Goal: Information Seeking & Learning: Learn about a topic

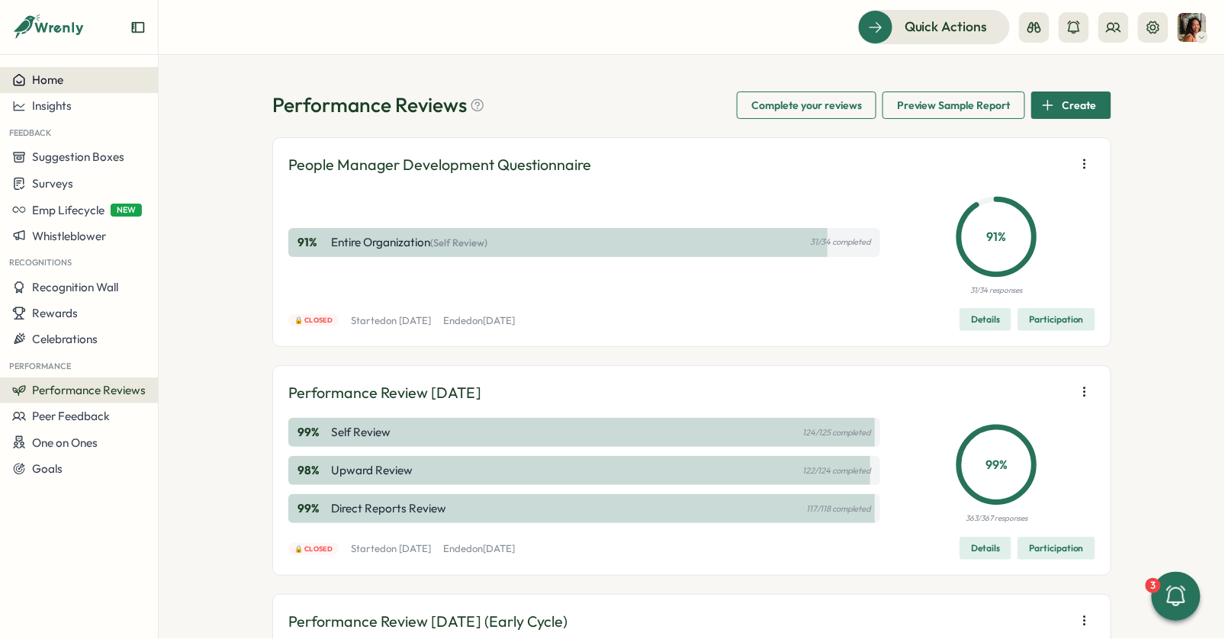
click at [39, 76] on span "Home" at bounding box center [47, 79] width 31 height 14
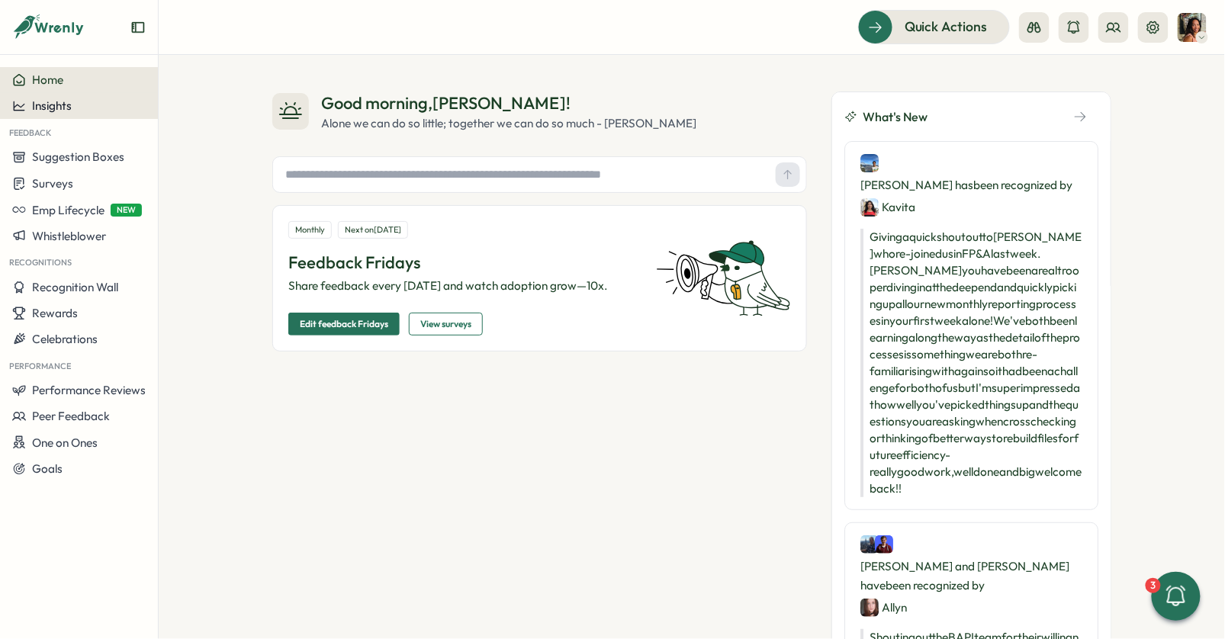
click at [68, 107] on span "Insights" at bounding box center [52, 105] width 40 height 14
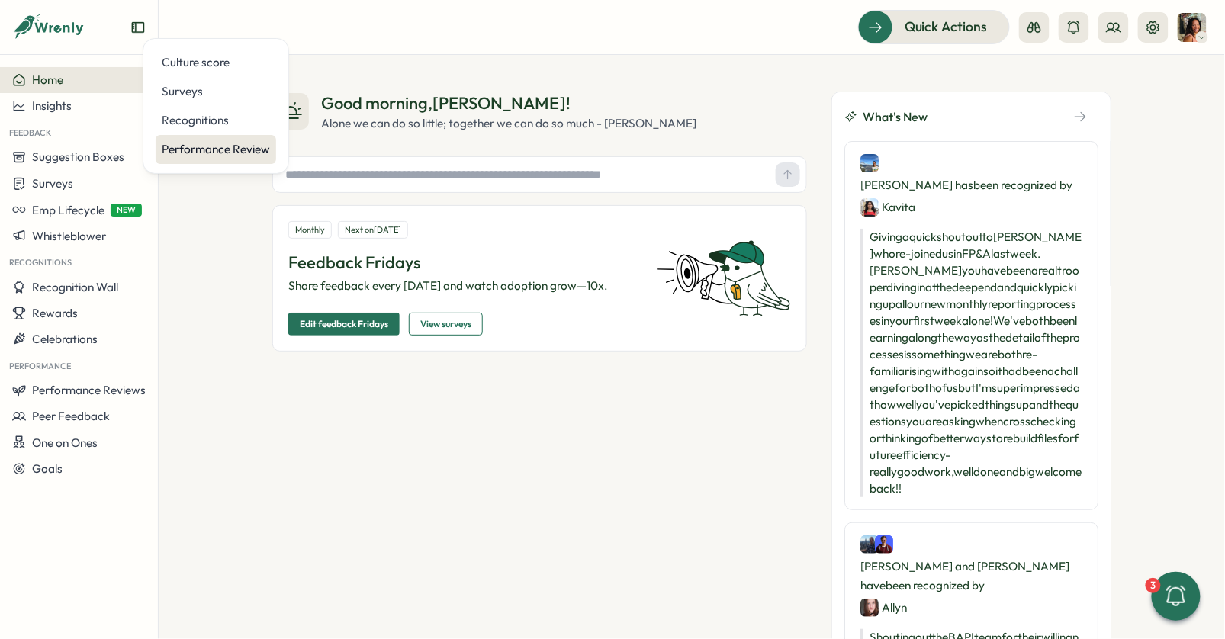
click at [210, 154] on div "Performance Review" at bounding box center [216, 149] width 108 height 17
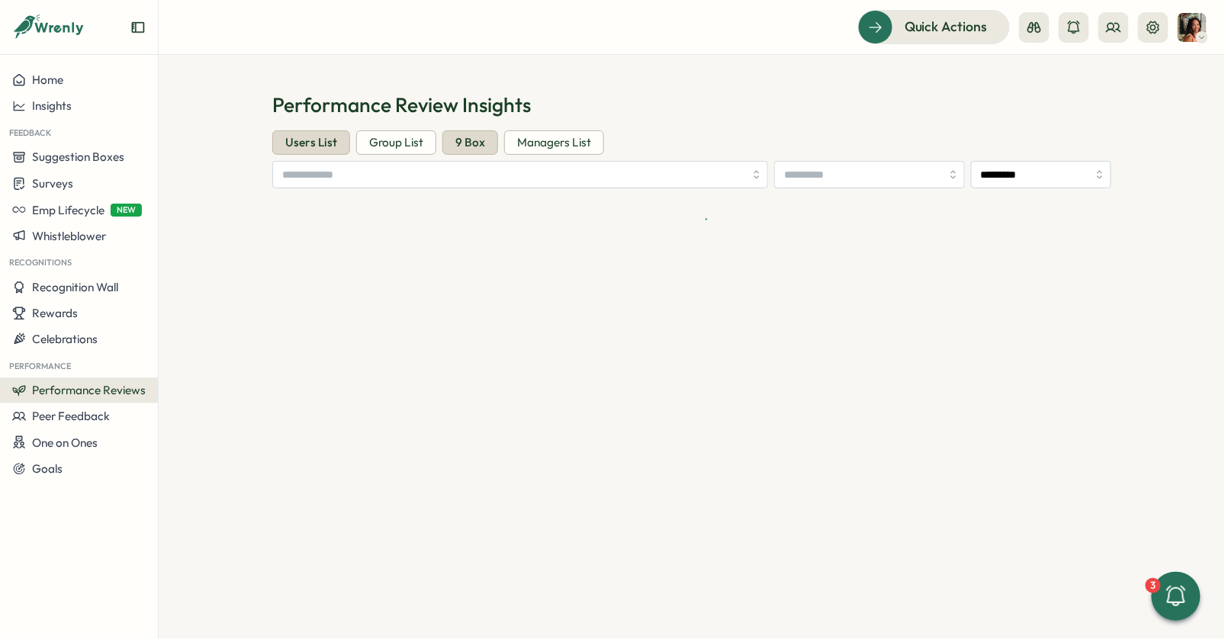
click at [479, 143] on div "9 Box" at bounding box center [470, 142] width 56 height 24
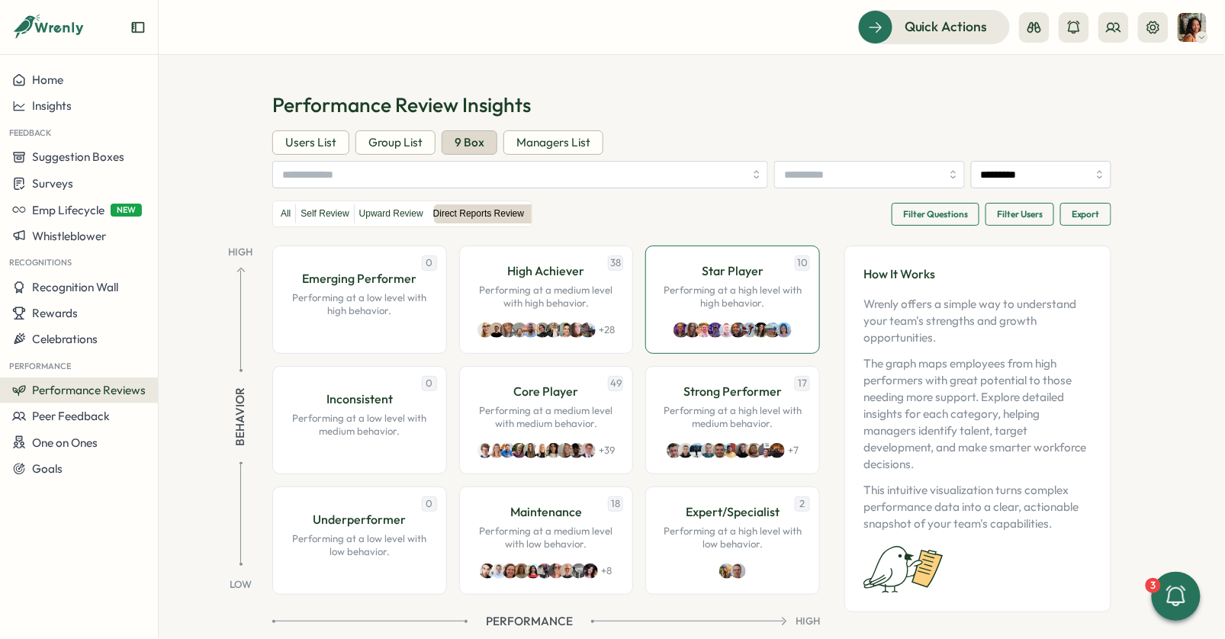
scroll to position [5, 0]
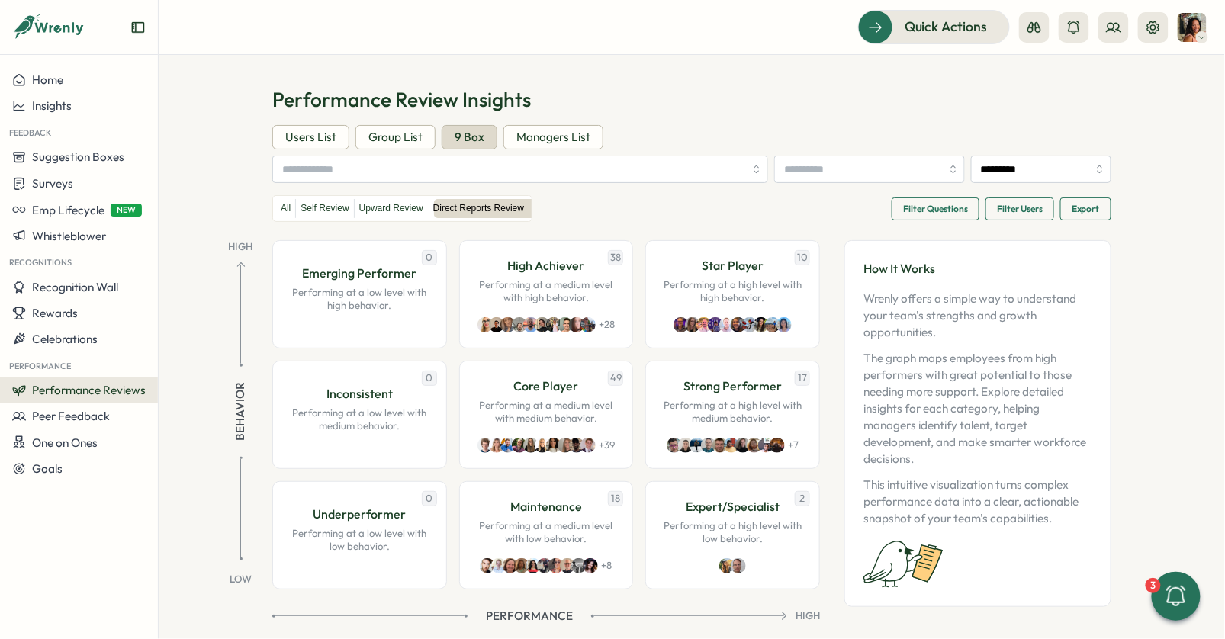
click at [953, 205] on span "Filter Questions" at bounding box center [935, 208] width 65 height 21
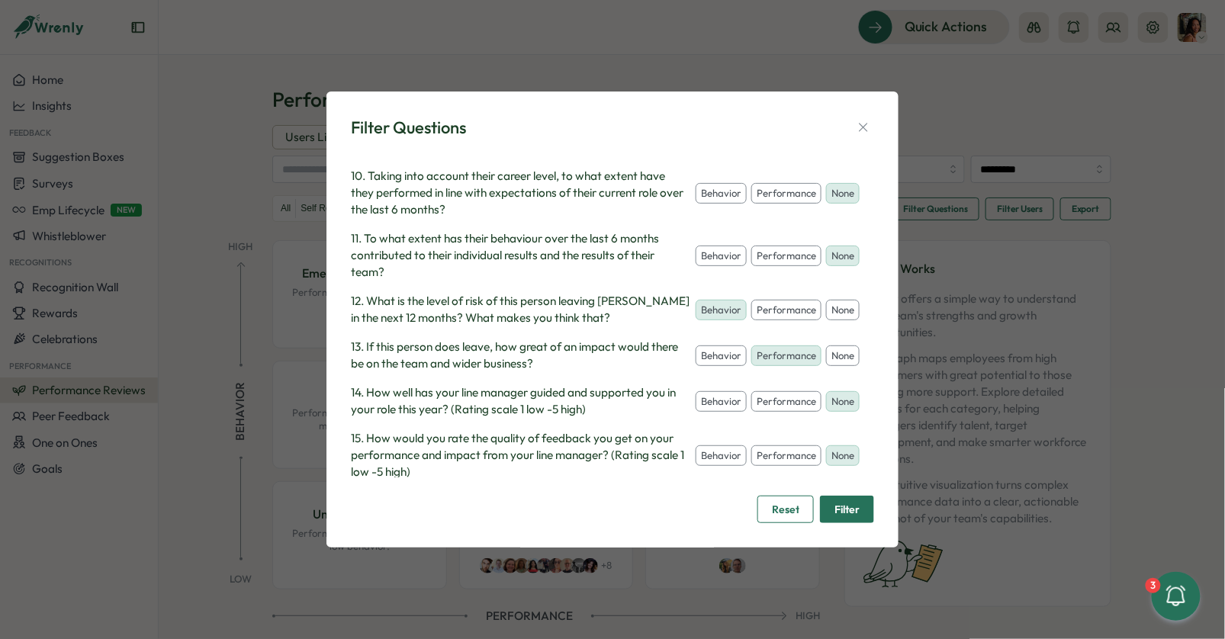
scroll to position [679, 0]
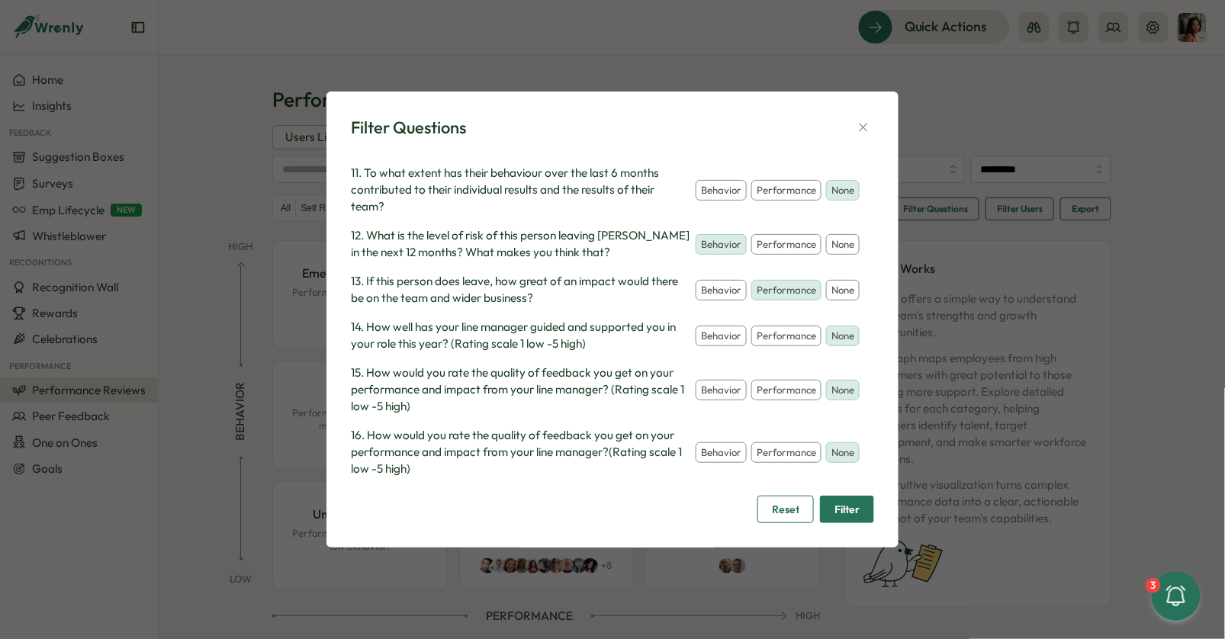
drag, startPoint x: 838, startPoint y: 249, endPoint x: 838, endPoint y: 266, distance: 17.5
click at [838, 249] on button "none" at bounding box center [843, 244] width 34 height 21
click at [838, 287] on button "none" at bounding box center [843, 290] width 34 height 21
click at [868, 128] on icon "button" at bounding box center [862, 127] width 15 height 15
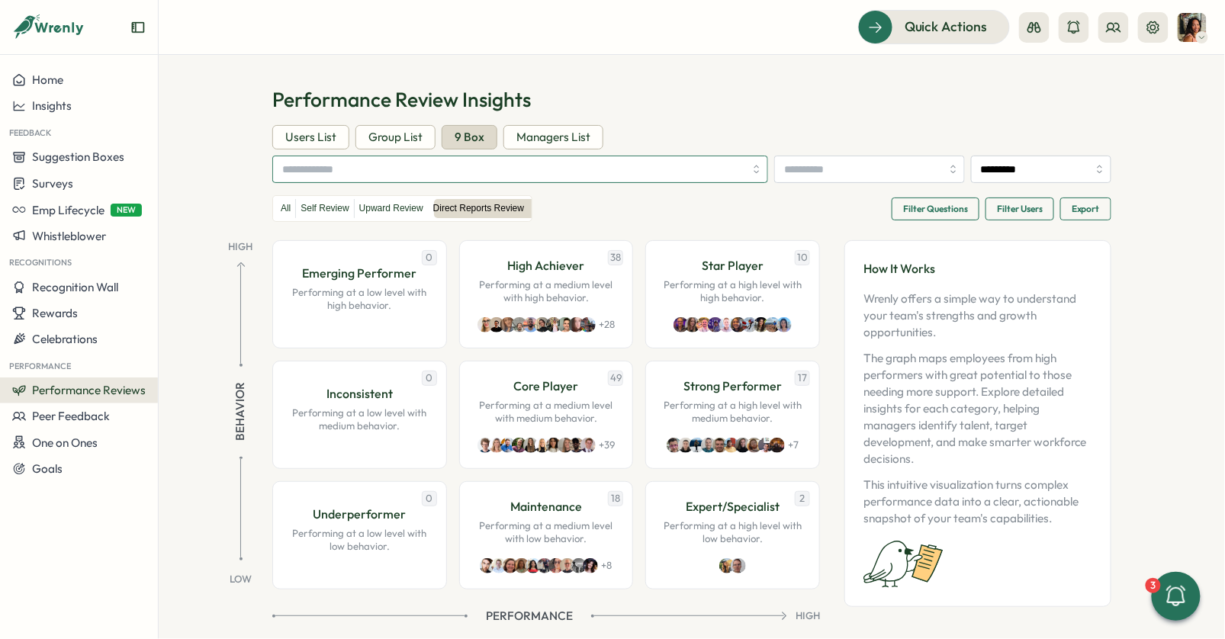
click at [423, 167] on input "search" at bounding box center [513, 169] width 462 height 26
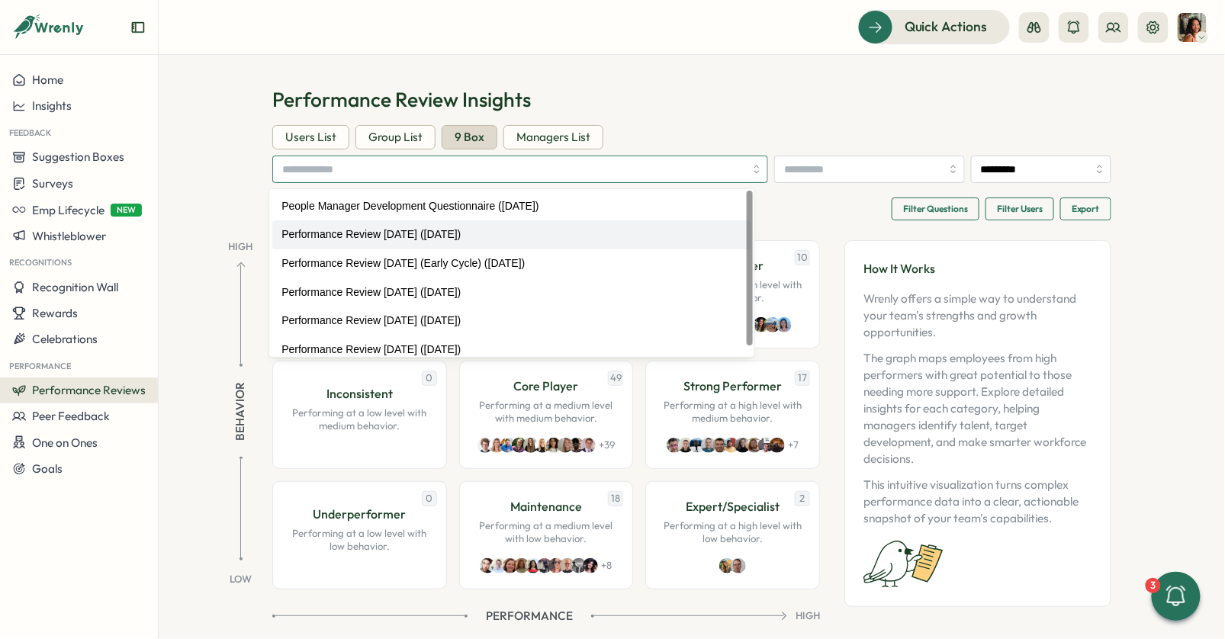
scroll to position [0, 0]
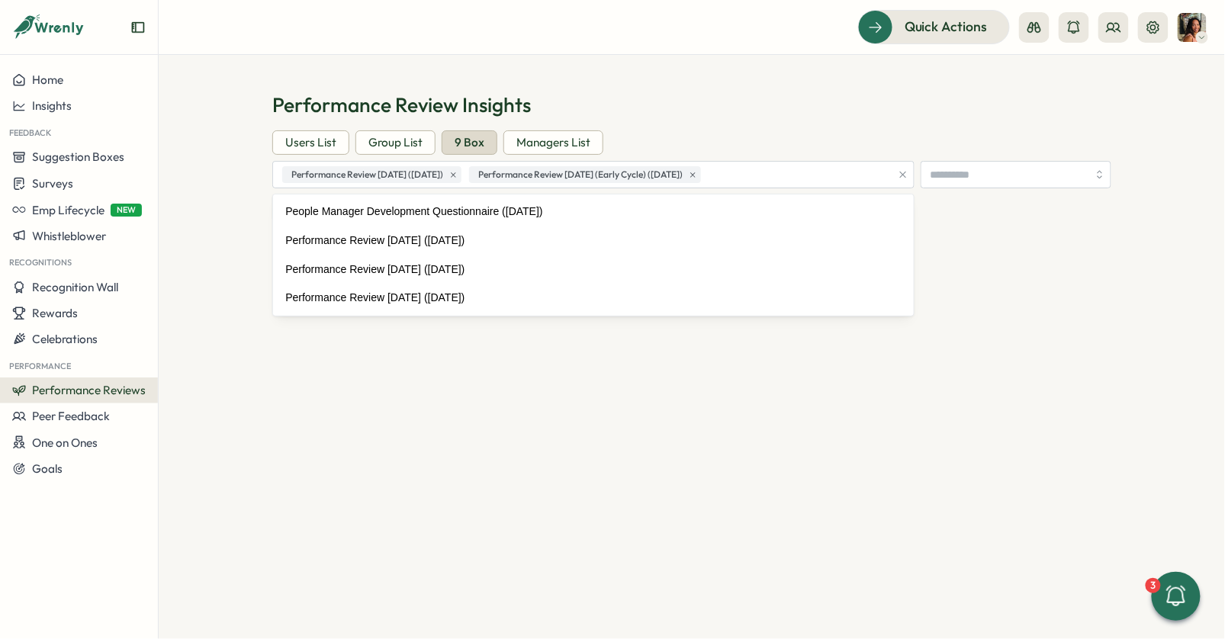
click at [753, 127] on div "Performance Review Insights Users List Group List 9 Box Managers List Performan…" at bounding box center [691, 180] width 839 height 179
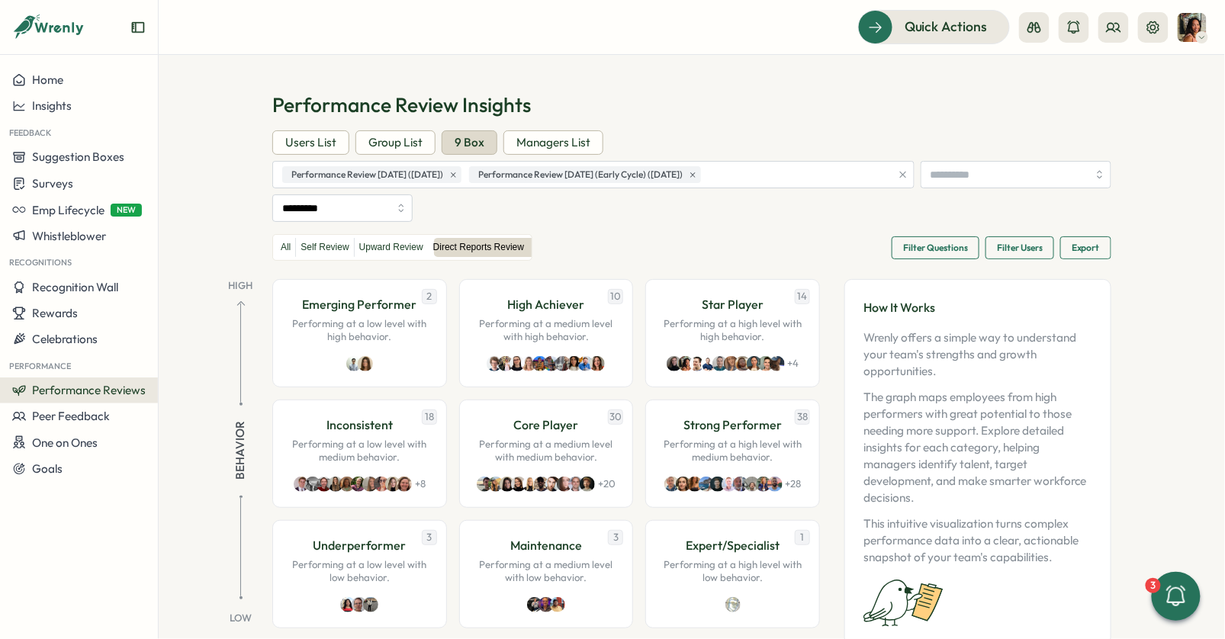
click at [916, 246] on span "Filter Questions" at bounding box center [935, 247] width 65 height 21
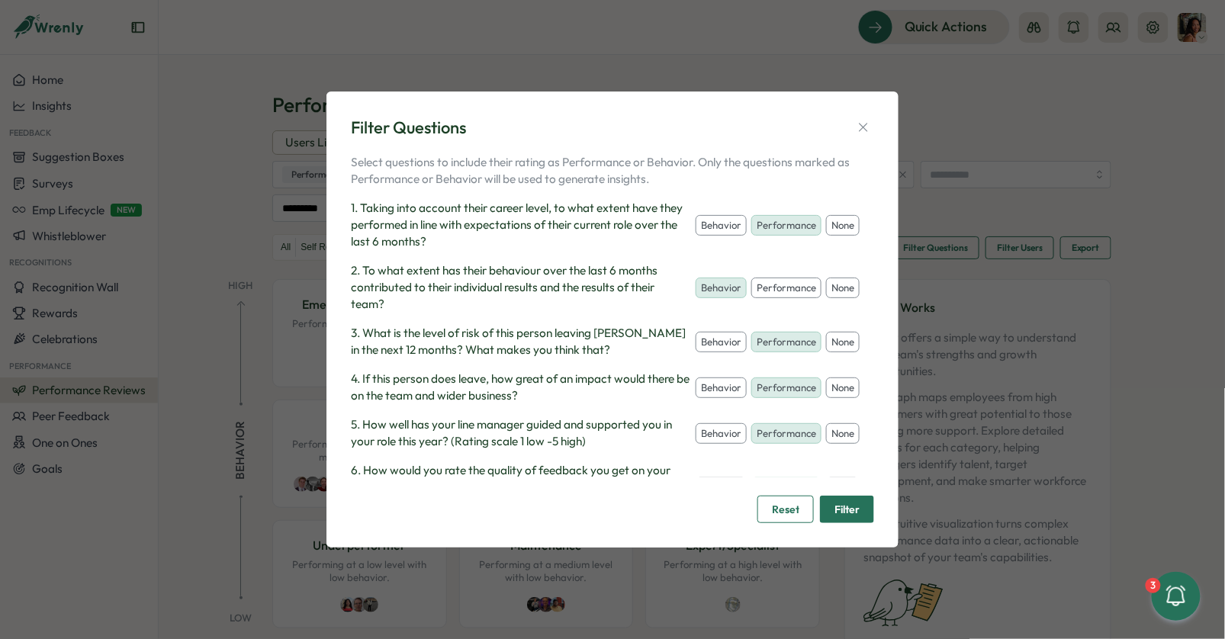
scroll to position [8, 0]
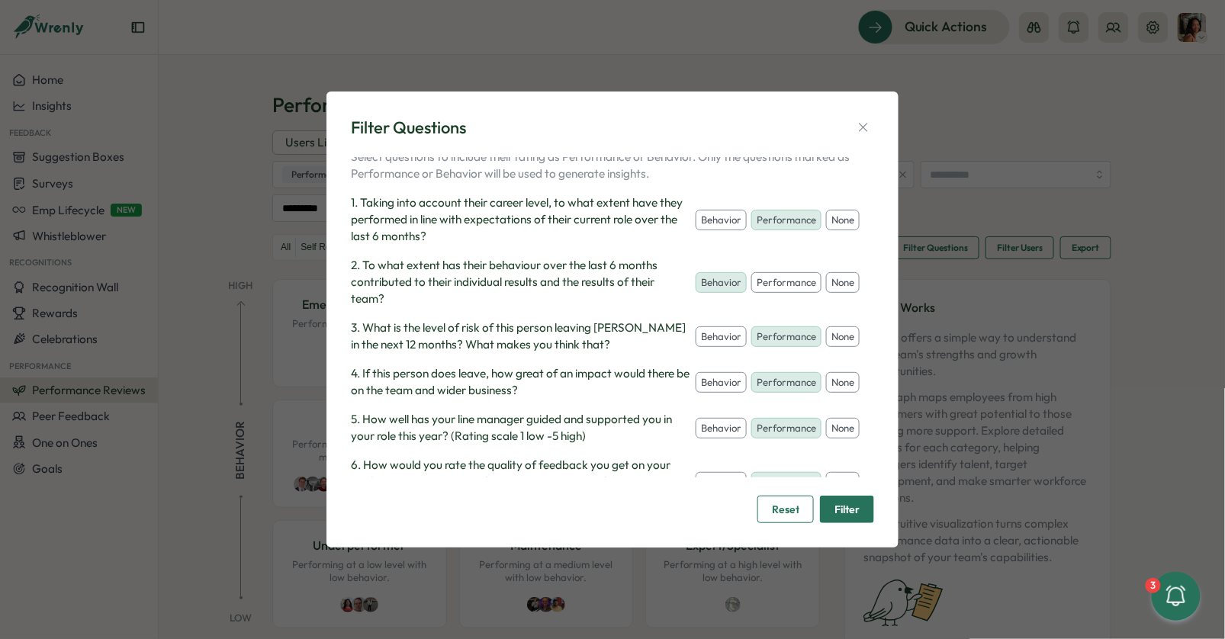
click at [952, 164] on div "Filter Questions Select questions to include their rating as Performance or Beh…" at bounding box center [612, 319] width 1225 height 639
click at [869, 127] on icon "button" at bounding box center [862, 127] width 15 height 15
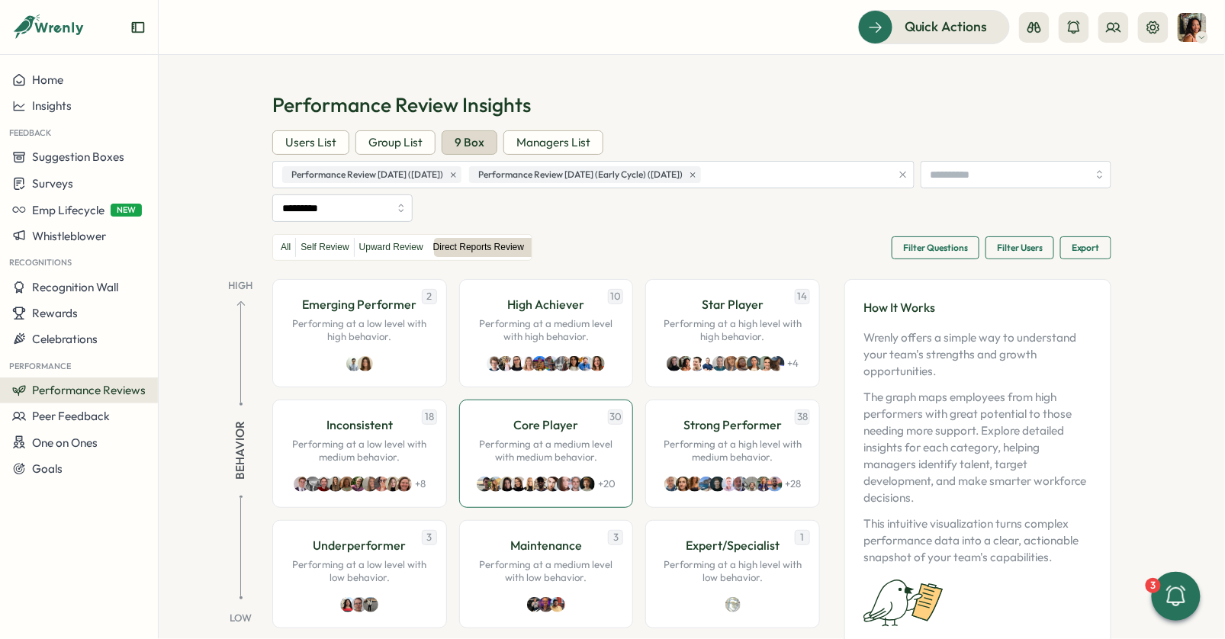
scroll to position [57, 0]
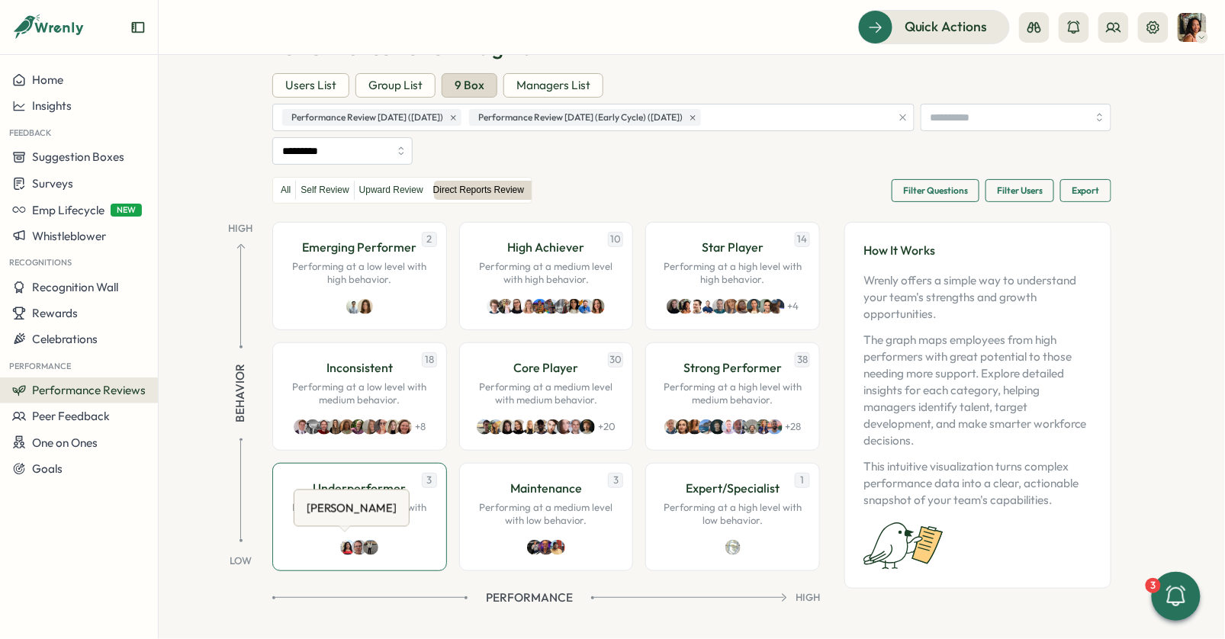
click at [340, 541] on img at bounding box center [347, 547] width 15 height 15
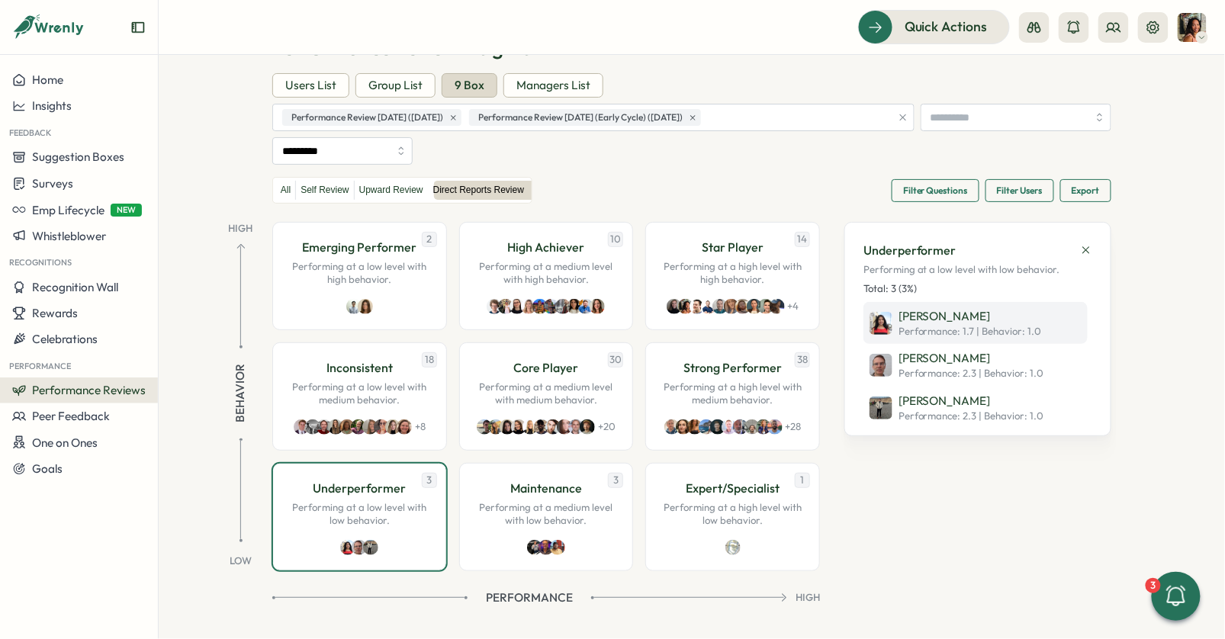
click at [902, 325] on span "Performance: 1.7 | Behavior : 1.0" at bounding box center [969, 332] width 143 height 14
click at [927, 186] on span "Filter Questions" at bounding box center [935, 190] width 65 height 21
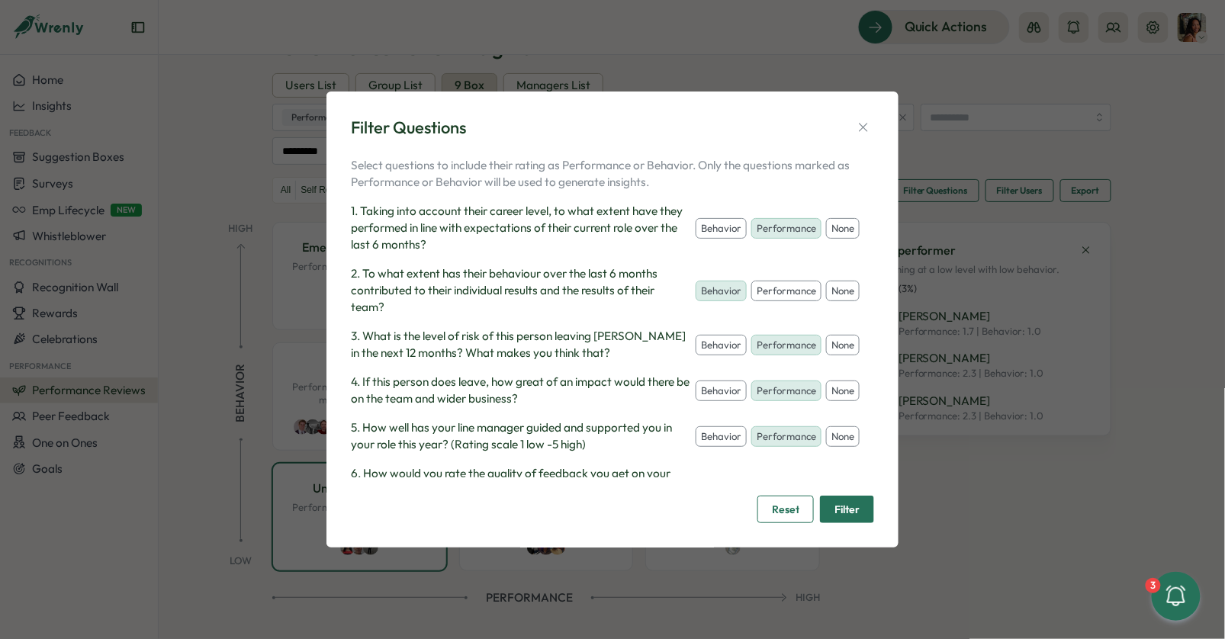
scroll to position [38, 0]
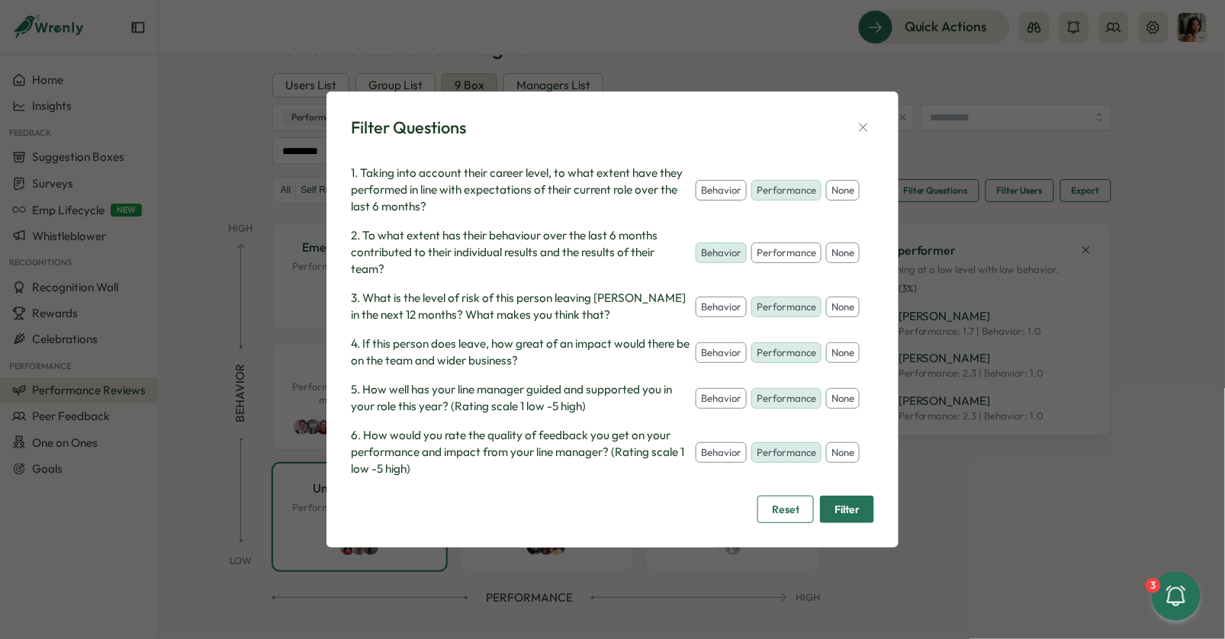
click at [837, 306] on button "none" at bounding box center [843, 307] width 34 height 21
click at [836, 362] on button "none" at bounding box center [843, 352] width 34 height 21
click at [839, 394] on button "none" at bounding box center [843, 398] width 34 height 21
click at [839, 450] on button "none" at bounding box center [843, 452] width 34 height 21
click at [836, 518] on span "Filter" at bounding box center [846, 509] width 25 height 26
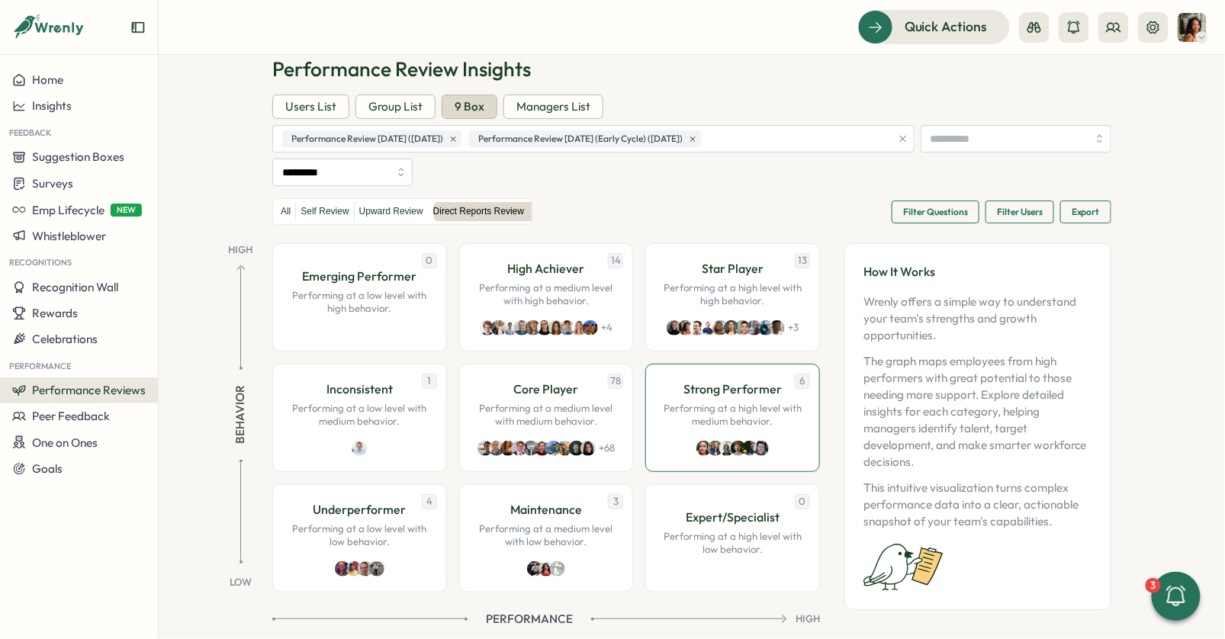
scroll to position [57, 0]
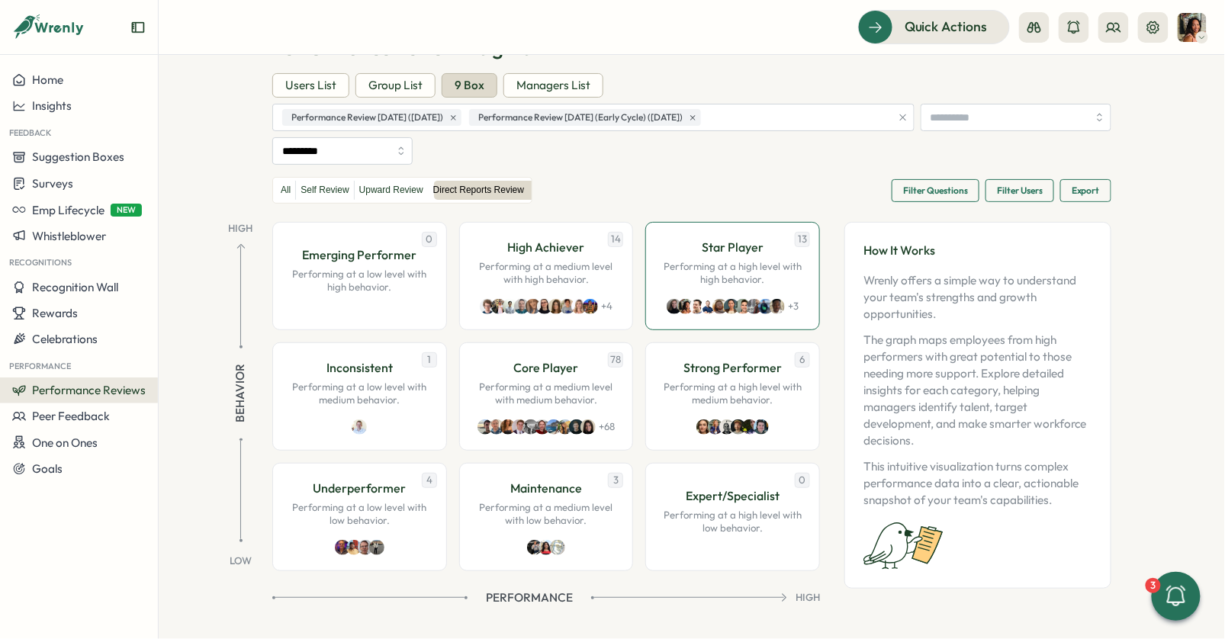
click at [698, 256] on div "Star Player Performing at a high level with high behavior." at bounding box center [732, 262] width 143 height 49
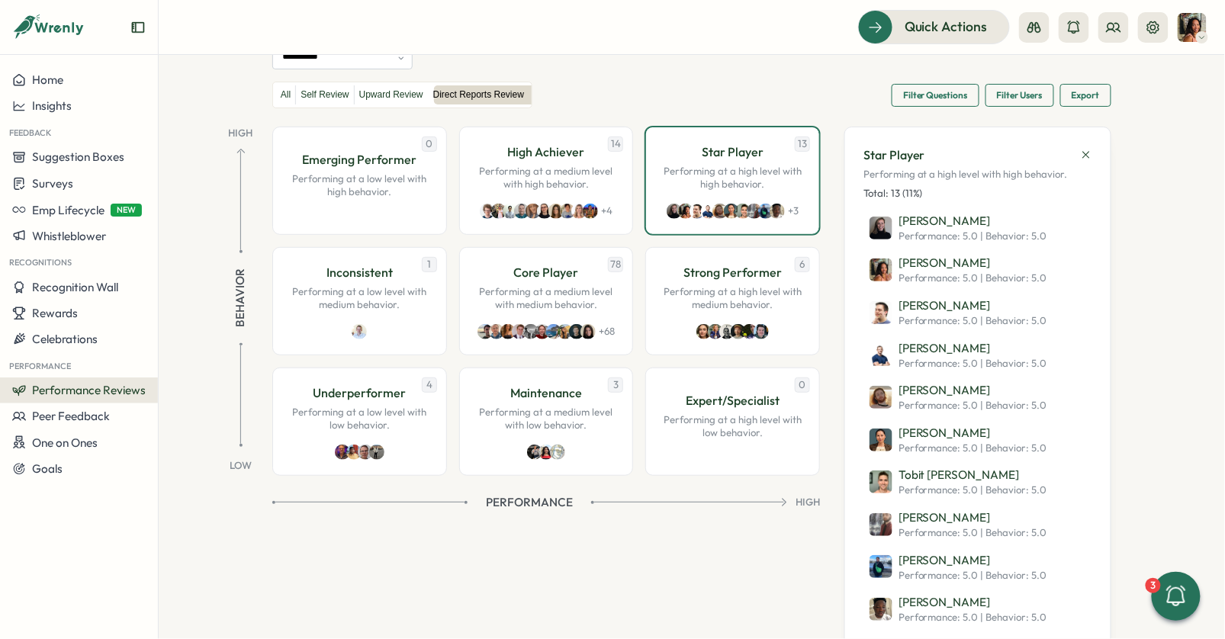
scroll to position [154, 0]
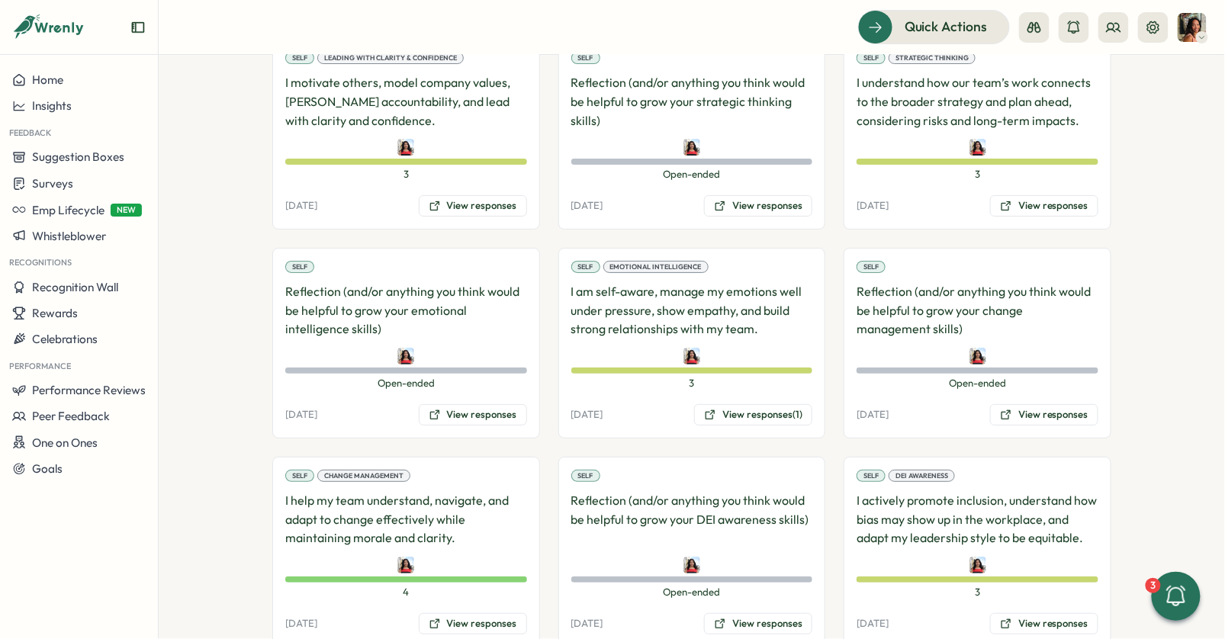
scroll to position [1737, 0]
